Goal: Check status: Check status

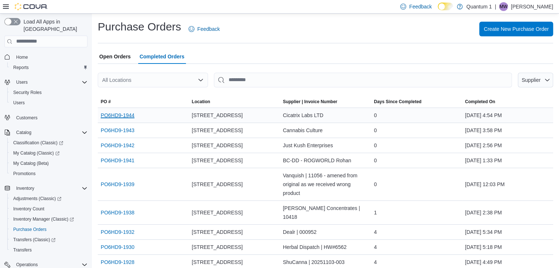
click at [130, 119] on link "PO6HD9-1944" at bounding box center [118, 115] width 34 height 9
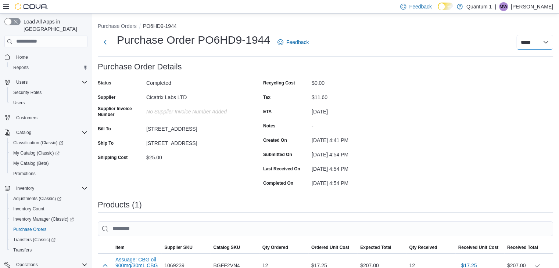
click at [546, 43] on select "***** *****" at bounding box center [534, 42] width 37 height 15
click at [494, 86] on div "Purchase Order: PO6HD9-1944 Feedback Purchase Order Details Status Completed Su…" at bounding box center [325, 219] width 455 height 314
click at [103, 41] on button "Next" at bounding box center [105, 42] width 15 height 15
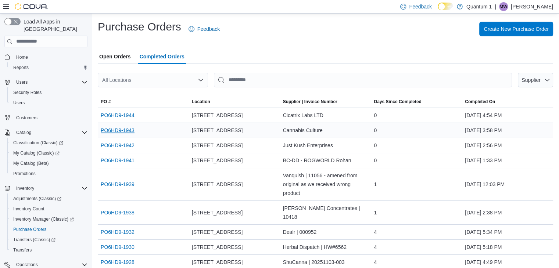
click at [134, 135] on link "PO6HD9-1943" at bounding box center [118, 130] width 34 height 9
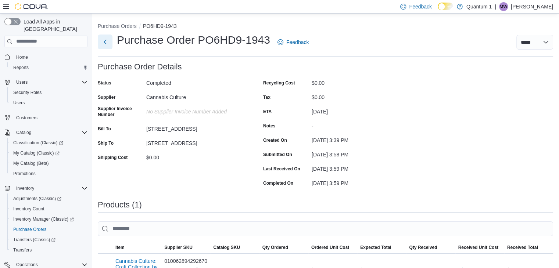
click at [105, 41] on button "Next" at bounding box center [105, 42] width 15 height 15
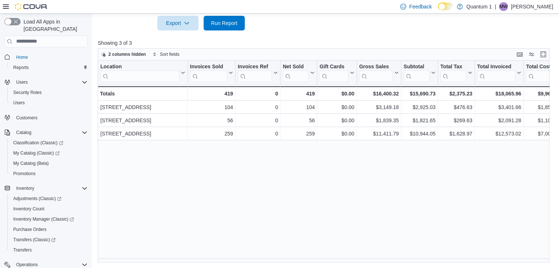
scroll to position [73, 0]
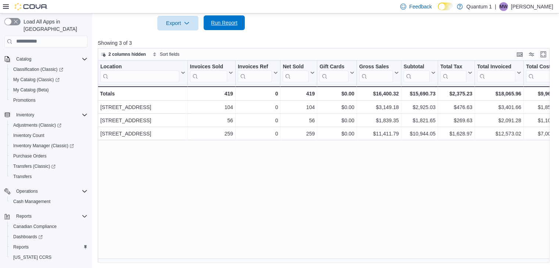
click at [229, 19] on span "Run Report" at bounding box center [224, 22] width 26 height 7
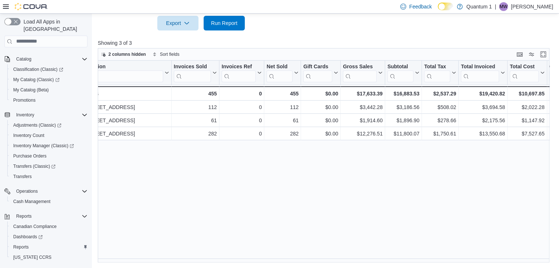
scroll to position [0, 16]
